Goal: Information Seeking & Learning: Learn about a topic

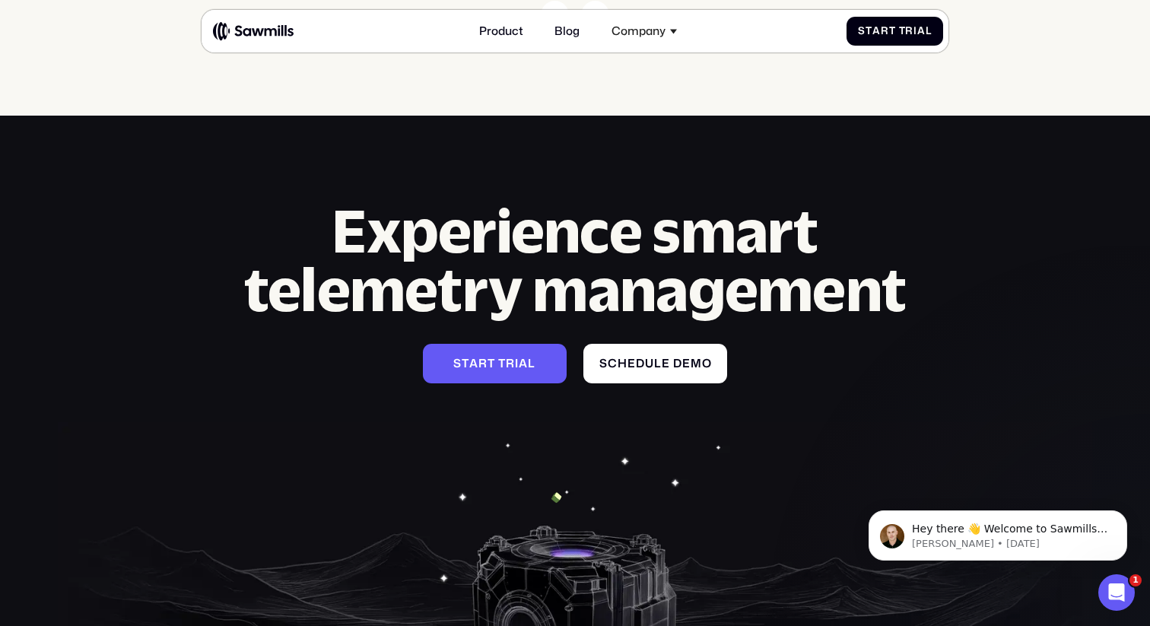
scroll to position [5916, 0]
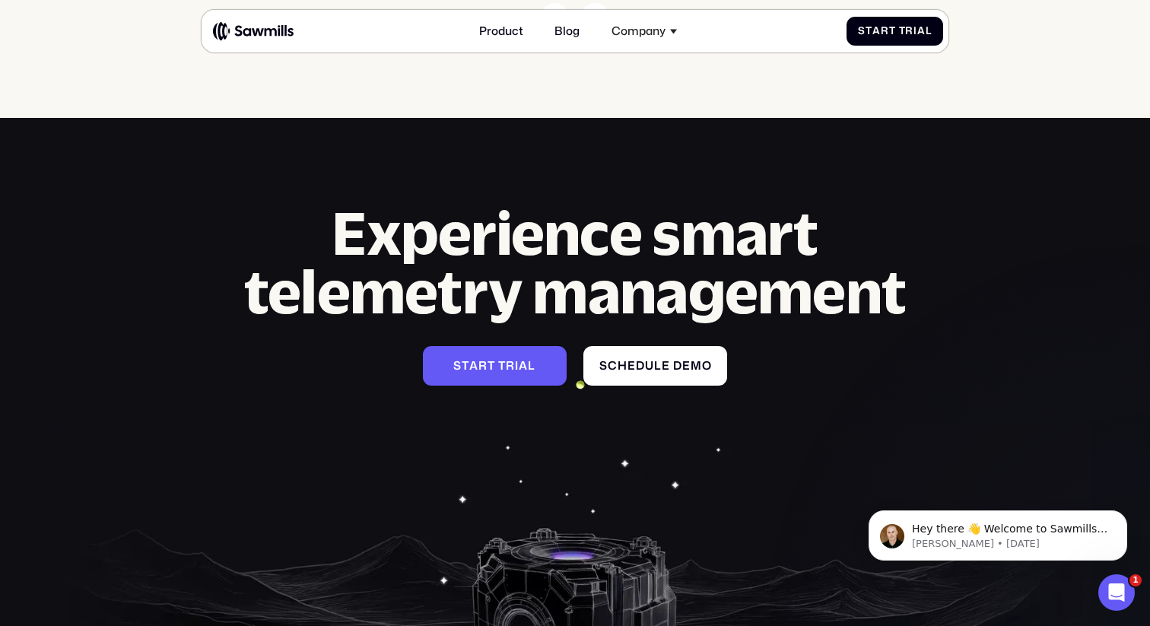
click at [265, 27] on img at bounding box center [253, 31] width 81 height 20
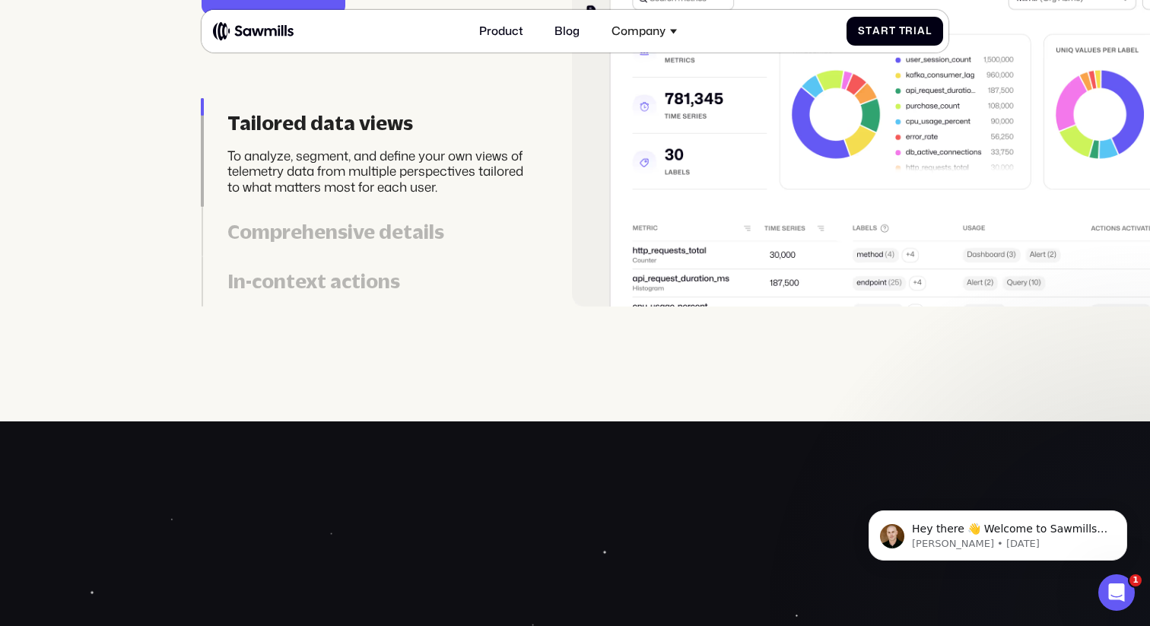
scroll to position [3541, 0]
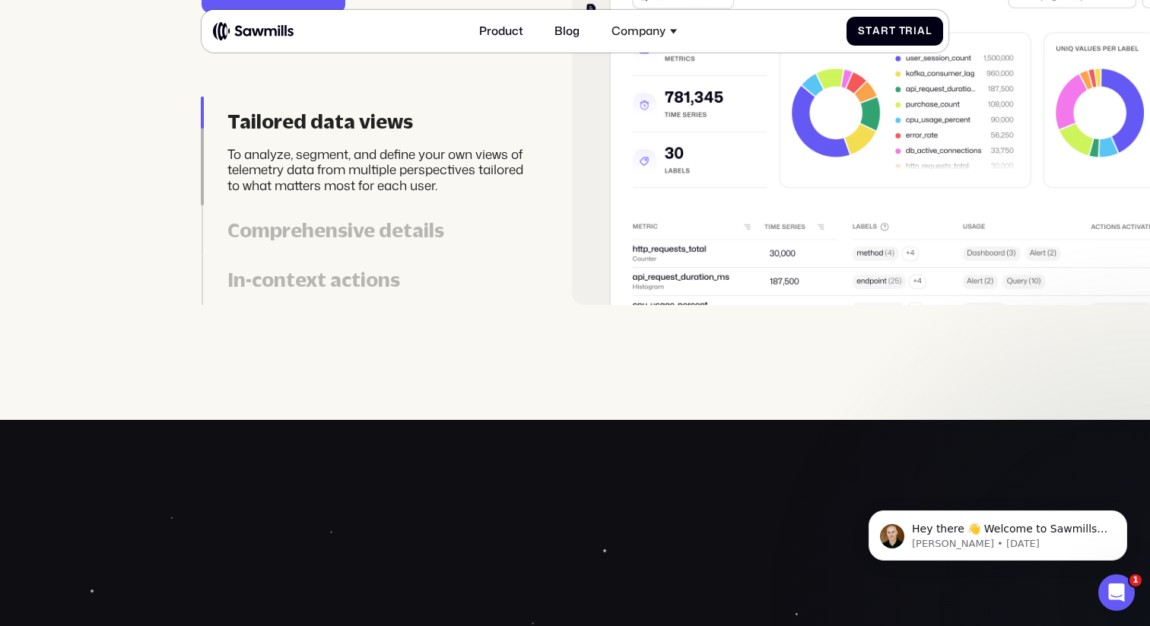
click at [373, 216] on link "Comprehensive details Display key insights such as emerging log patterns, total…" at bounding box center [367, 229] width 331 height 49
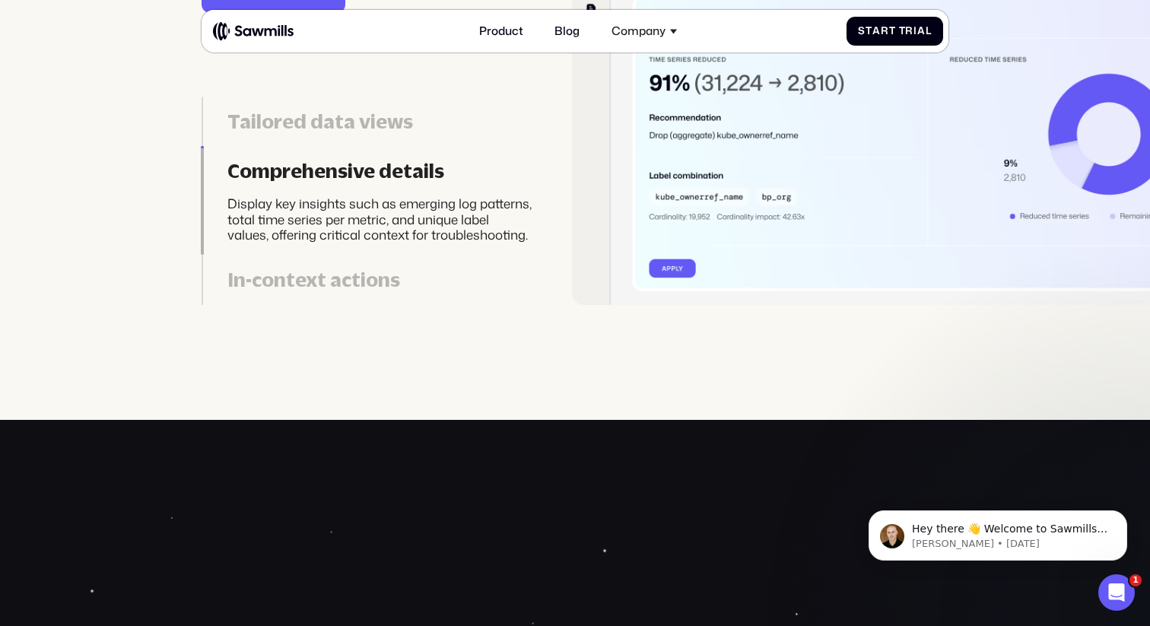
click at [339, 291] on div "In-context actions" at bounding box center [379, 280] width 305 height 24
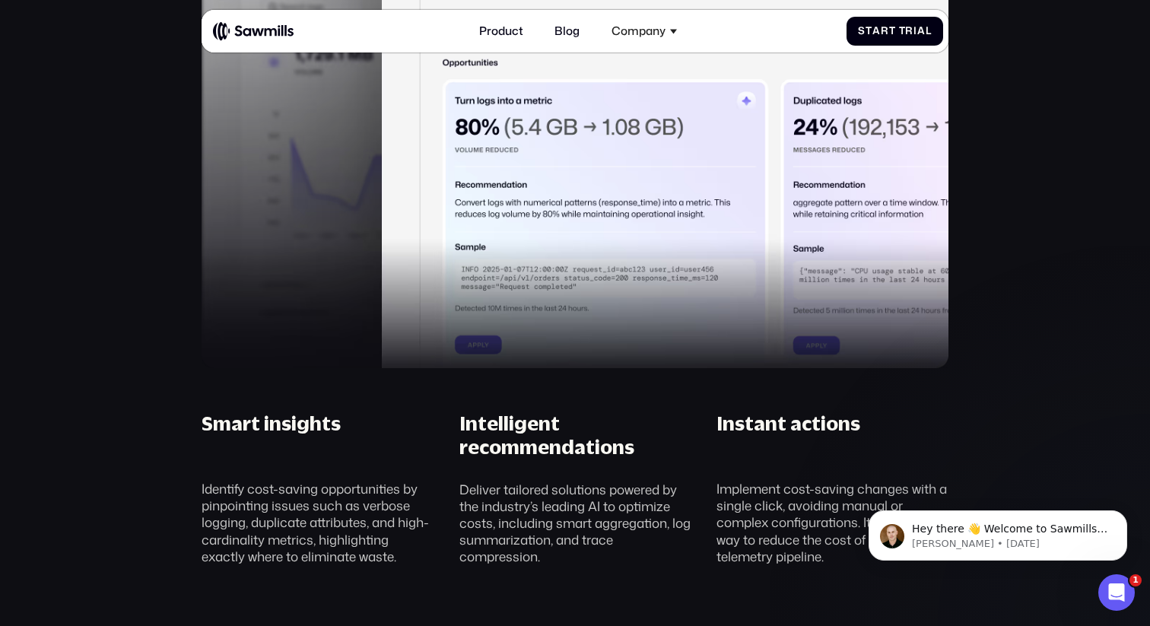
scroll to position [826, 0]
